Goal: Check status: Check status

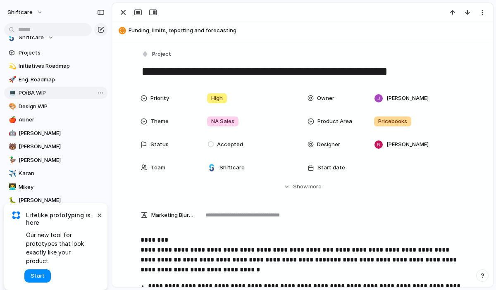
scroll to position [88, 0]
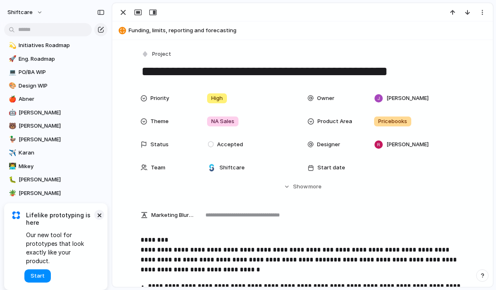
click at [101, 220] on button "×" at bounding box center [99, 215] width 10 height 10
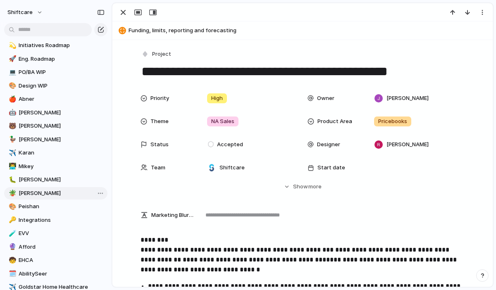
click at [64, 192] on span "[PERSON_NAME]" at bounding box center [62, 193] width 86 height 8
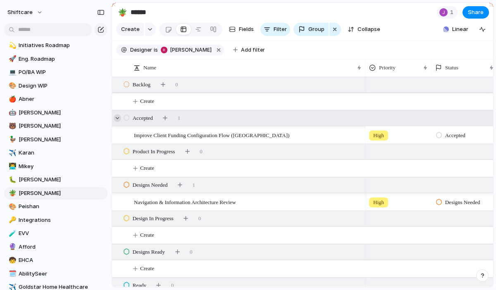
click at [118, 116] on div at bounding box center [117, 117] width 7 height 7
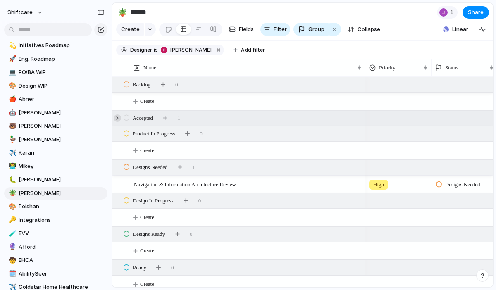
click at [118, 116] on div at bounding box center [117, 117] width 7 height 7
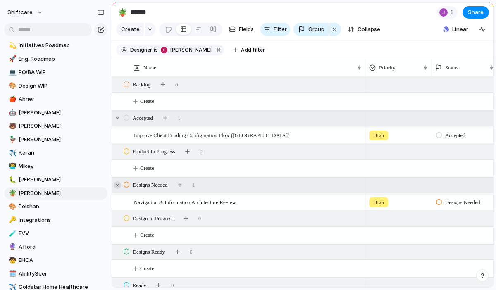
click at [119, 186] on div at bounding box center [117, 184] width 7 height 7
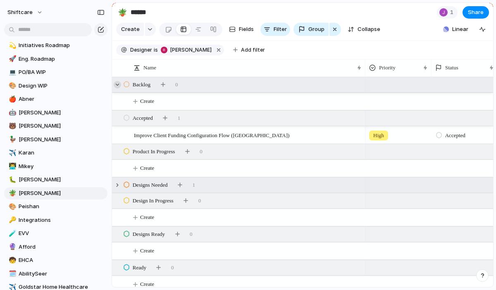
click at [119, 85] on div at bounding box center [117, 84] width 7 height 7
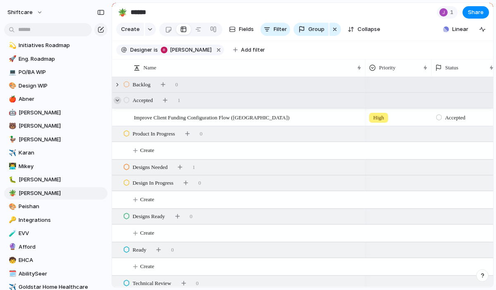
click at [119, 101] on div at bounding box center [117, 100] width 7 height 7
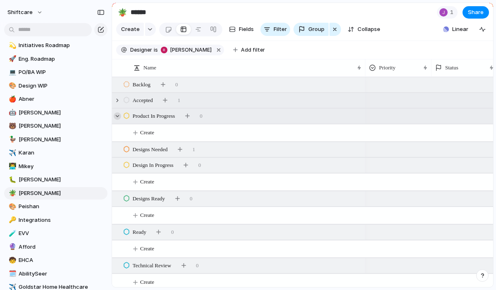
click at [119, 116] on div at bounding box center [117, 115] width 7 height 7
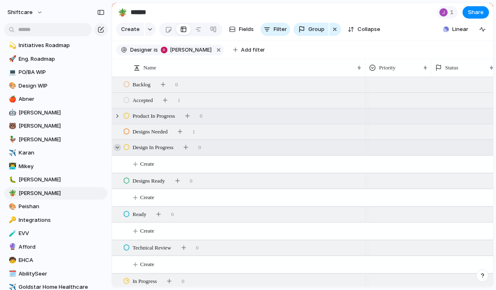
click at [117, 149] on div at bounding box center [117, 147] width 7 height 7
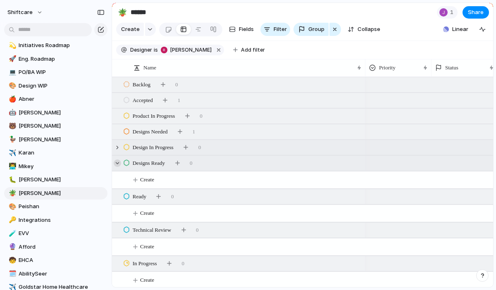
click at [118, 165] on div at bounding box center [117, 162] width 7 height 7
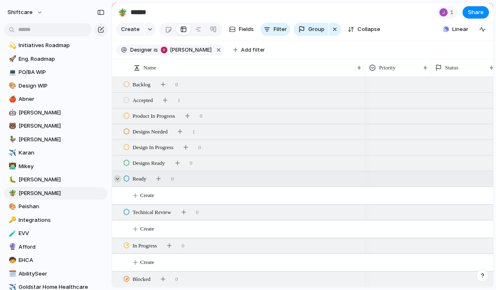
click at [117, 179] on div at bounding box center [117, 178] width 7 height 7
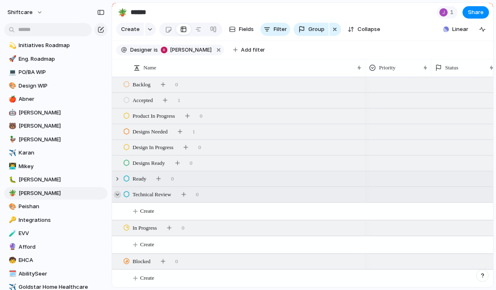
click at [118, 194] on div at bounding box center [117, 194] width 7 height 7
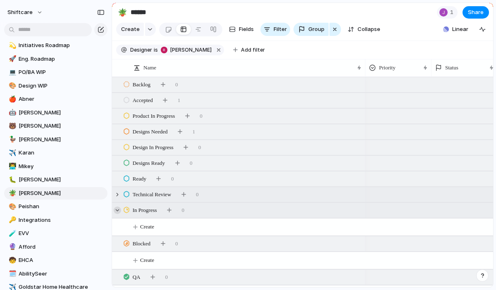
click at [121, 210] on div at bounding box center [117, 209] width 7 height 7
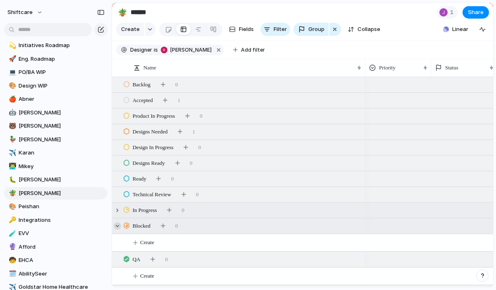
click at [117, 225] on div at bounding box center [117, 225] width 7 height 7
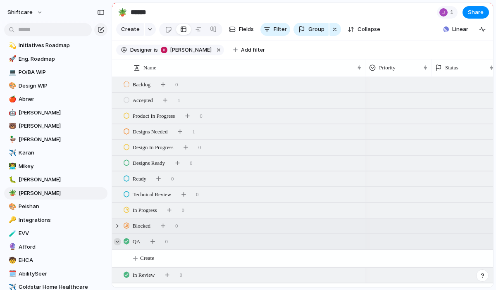
click at [117, 240] on div at bounding box center [117, 241] width 7 height 7
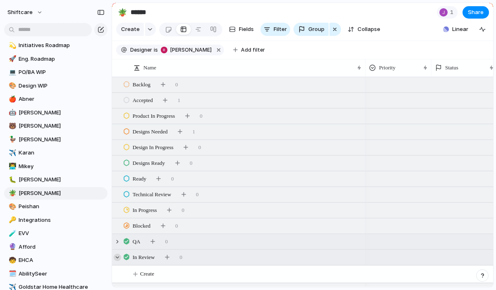
click at [117, 255] on div at bounding box center [117, 257] width 7 height 7
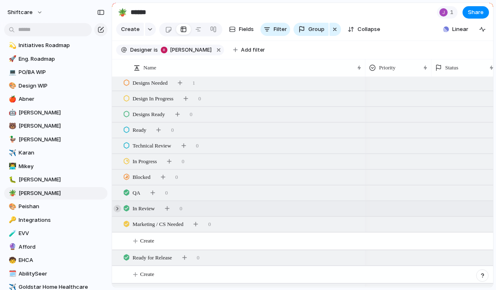
scroll to position [49, 0]
click at [118, 225] on div at bounding box center [117, 224] width 7 height 7
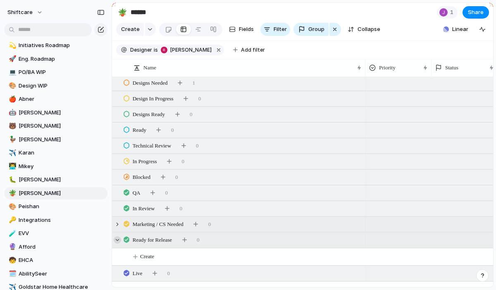
click at [118, 242] on div at bounding box center [117, 239] width 7 height 7
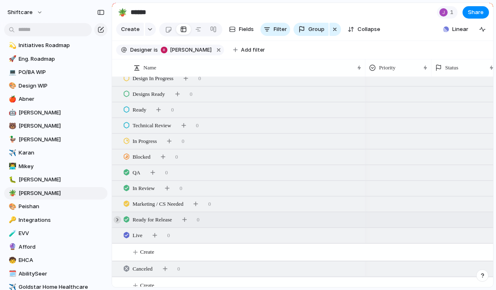
scroll to position [69, 0]
click at [119, 231] on div at bounding box center [117, 234] width 7 height 7
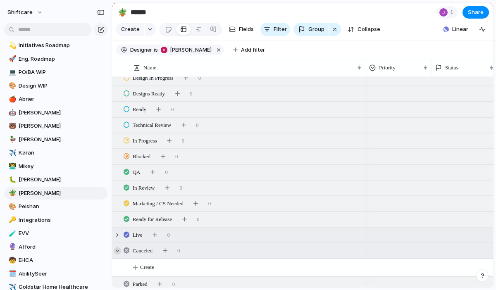
click at [116, 250] on div at bounding box center [117, 250] width 7 height 7
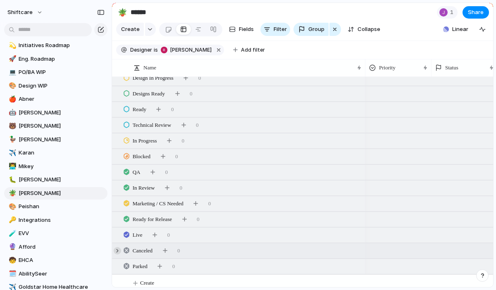
scroll to position [75, 0]
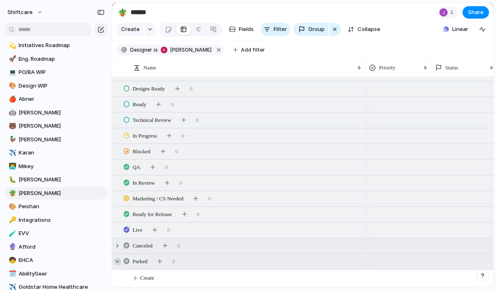
click at [118, 263] on div at bounding box center [117, 261] width 7 height 7
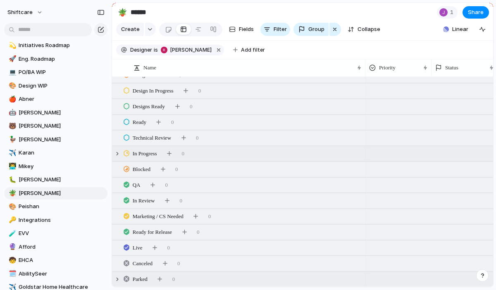
scroll to position [0, 0]
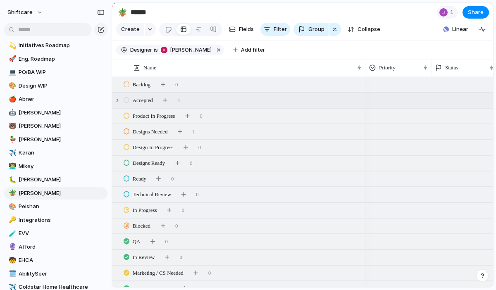
click at [121, 102] on div "Accepted 1" at bounding box center [303, 100] width 382 height 15
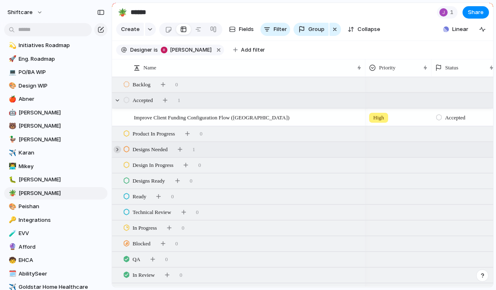
click at [118, 150] on div at bounding box center [117, 149] width 7 height 7
